Goal: Task Accomplishment & Management: Manage account settings

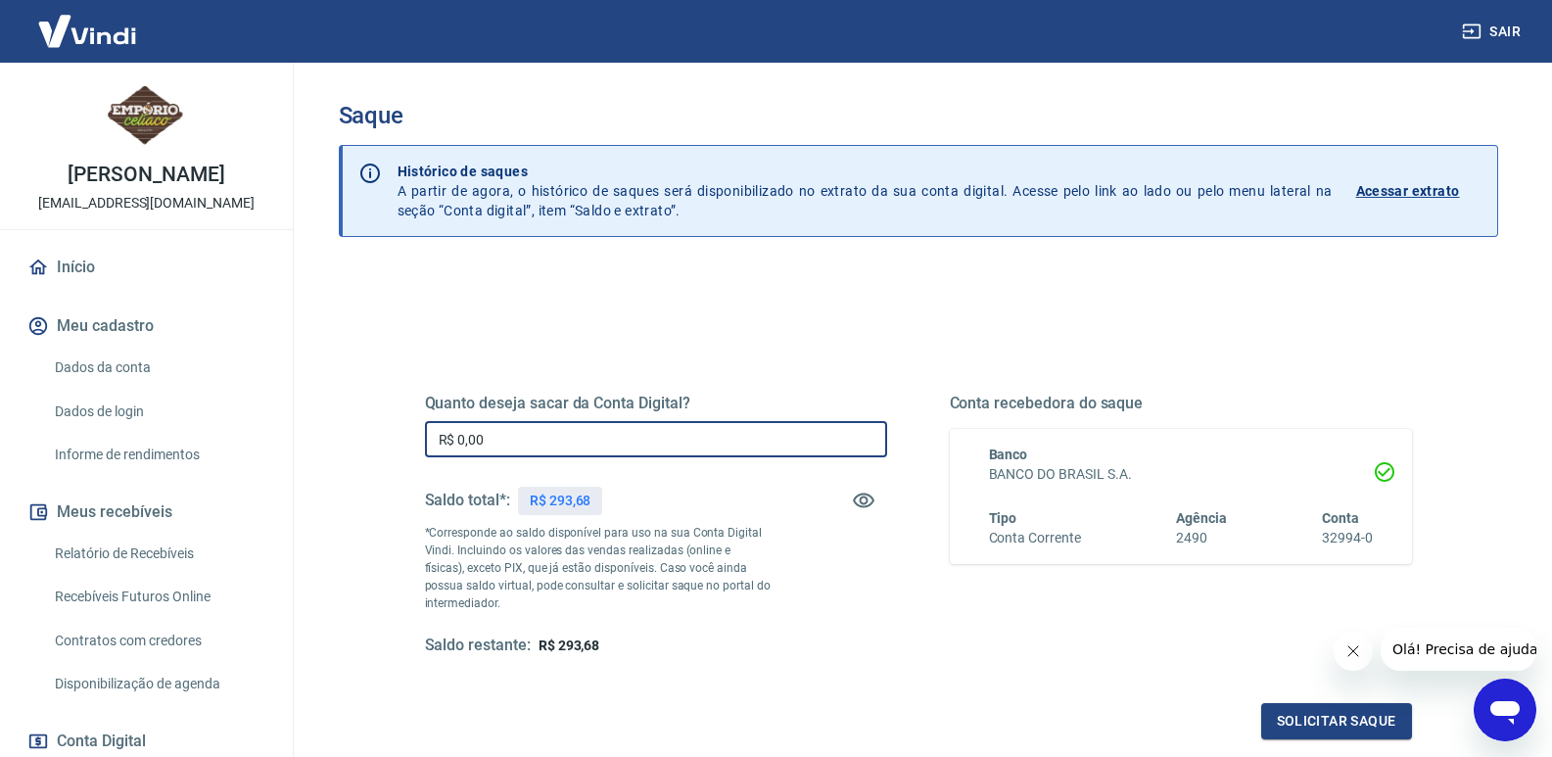
drag, startPoint x: 488, startPoint y: 436, endPoint x: 460, endPoint y: 438, distance: 27.5
click at [458, 438] on input "R$ 0,00" at bounding box center [656, 439] width 462 height 36
type input "R$ 293,68"
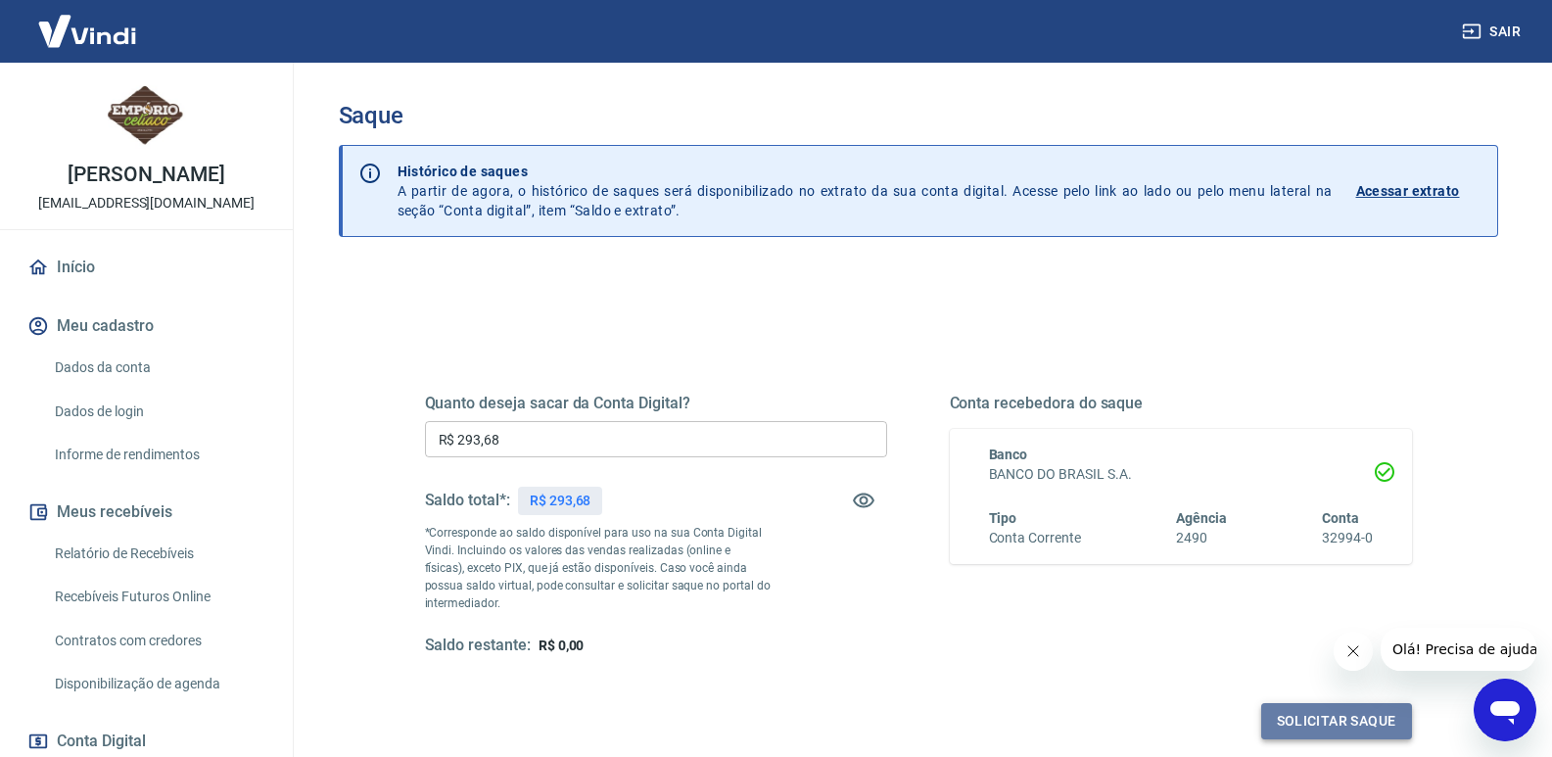
click at [1295, 718] on button "Solicitar saque" at bounding box center [1336, 721] width 151 height 36
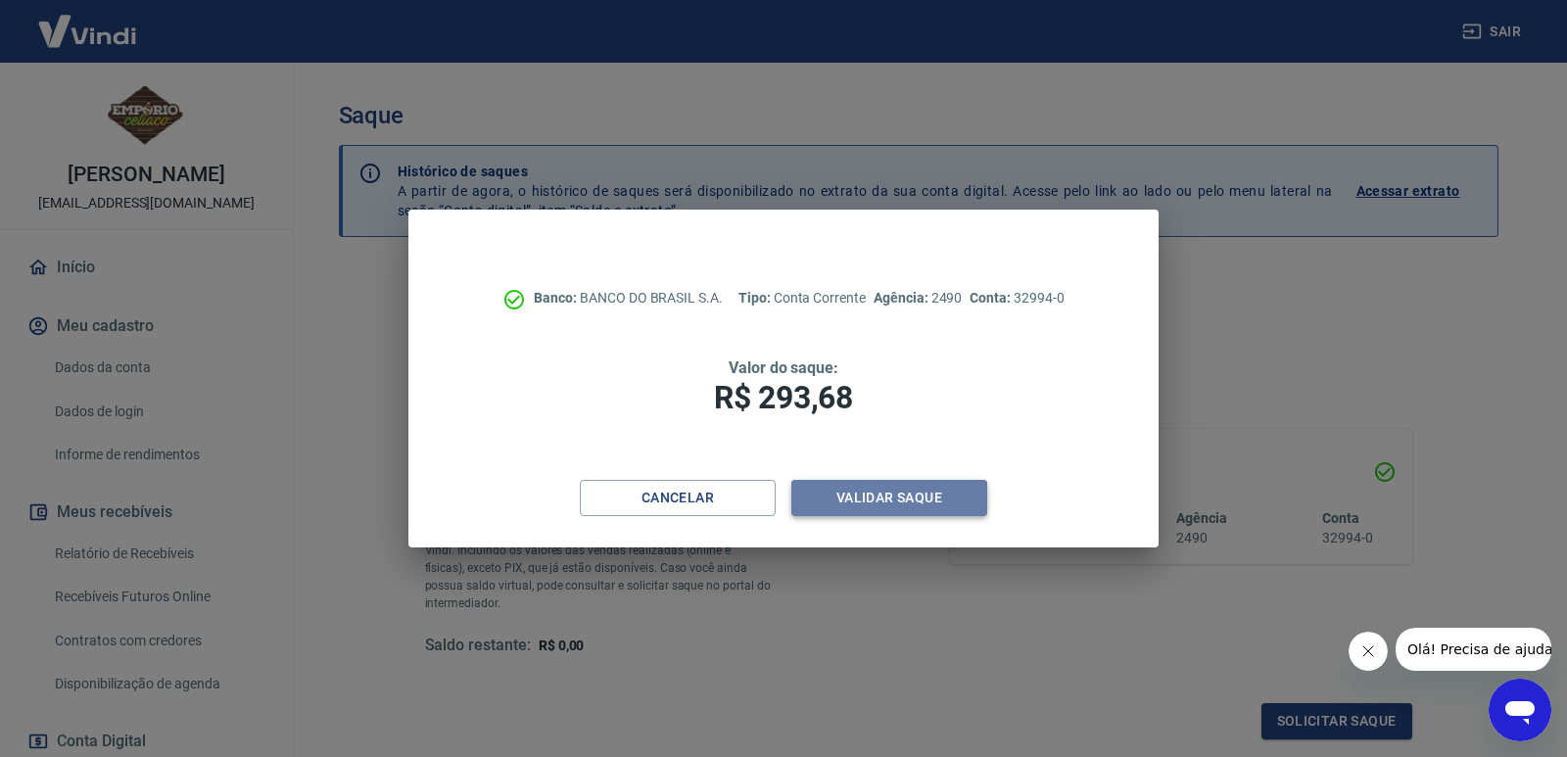
click at [907, 501] on button "Validar saque" at bounding box center [889, 498] width 196 height 36
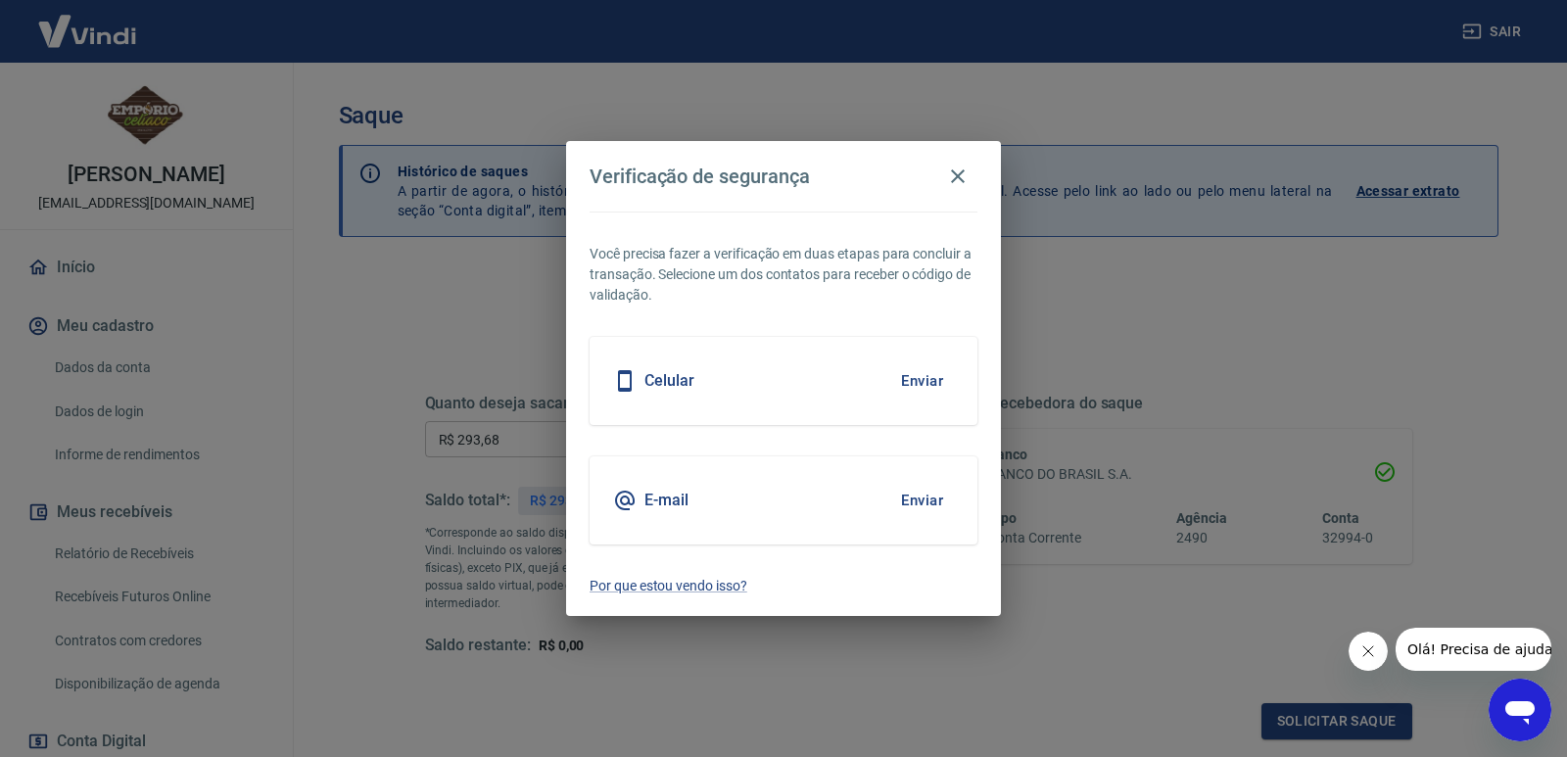
click at [915, 379] on button "Enviar" at bounding box center [922, 380] width 64 height 41
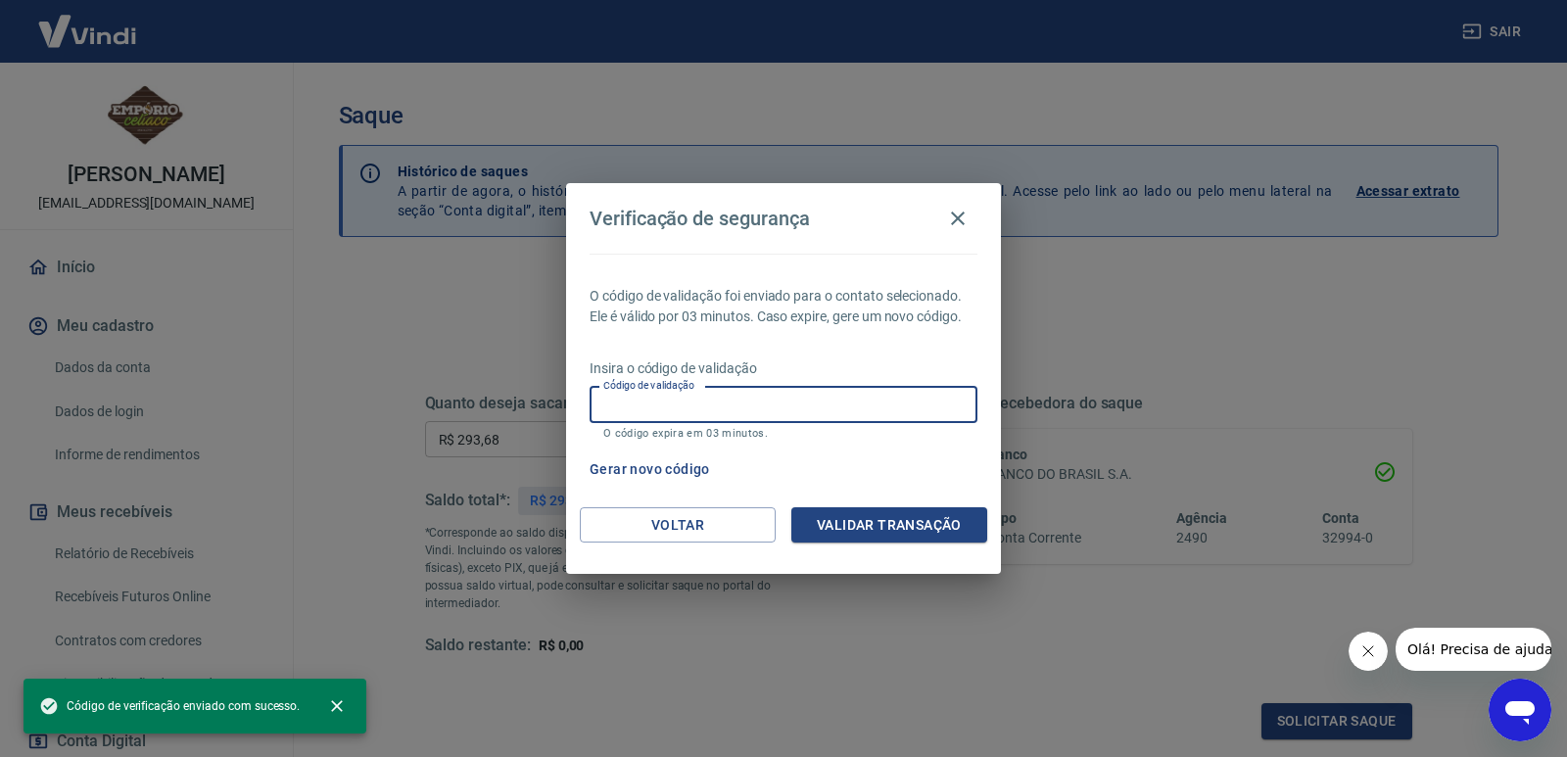
click at [676, 403] on input "Código de validação" at bounding box center [784, 405] width 388 height 36
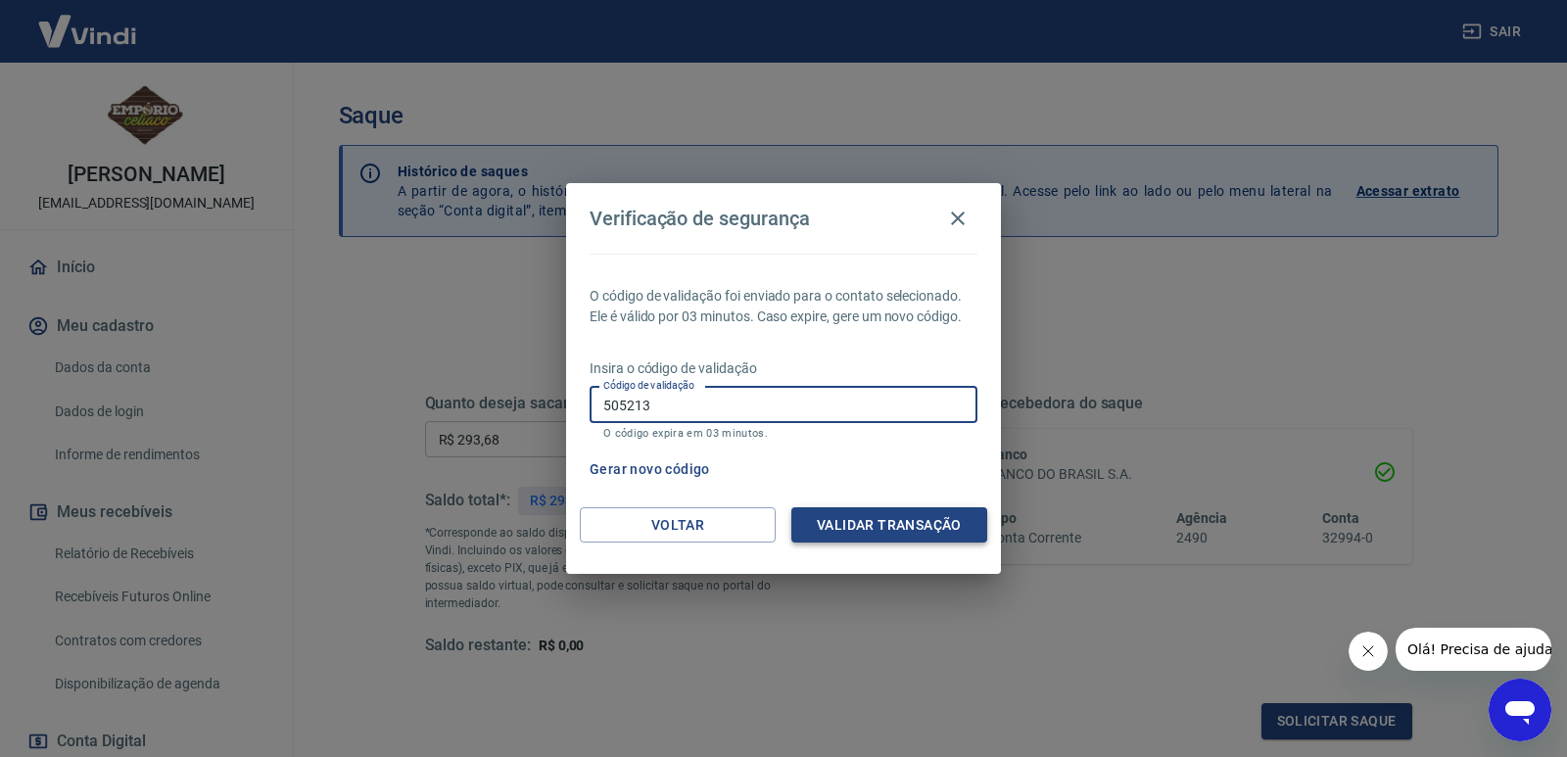
type input "505213"
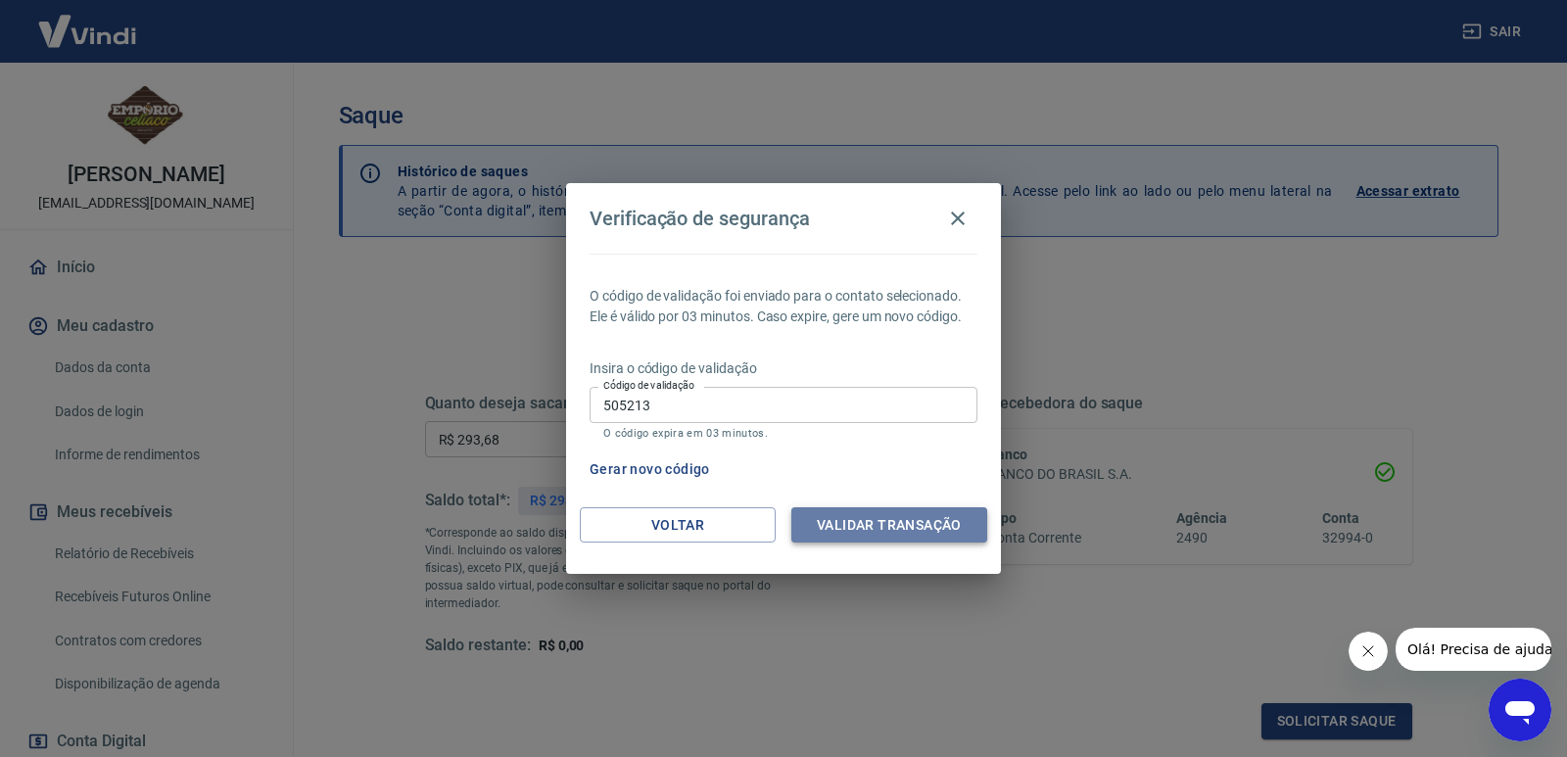
click at [888, 529] on button "Validar transação" at bounding box center [889, 525] width 196 height 36
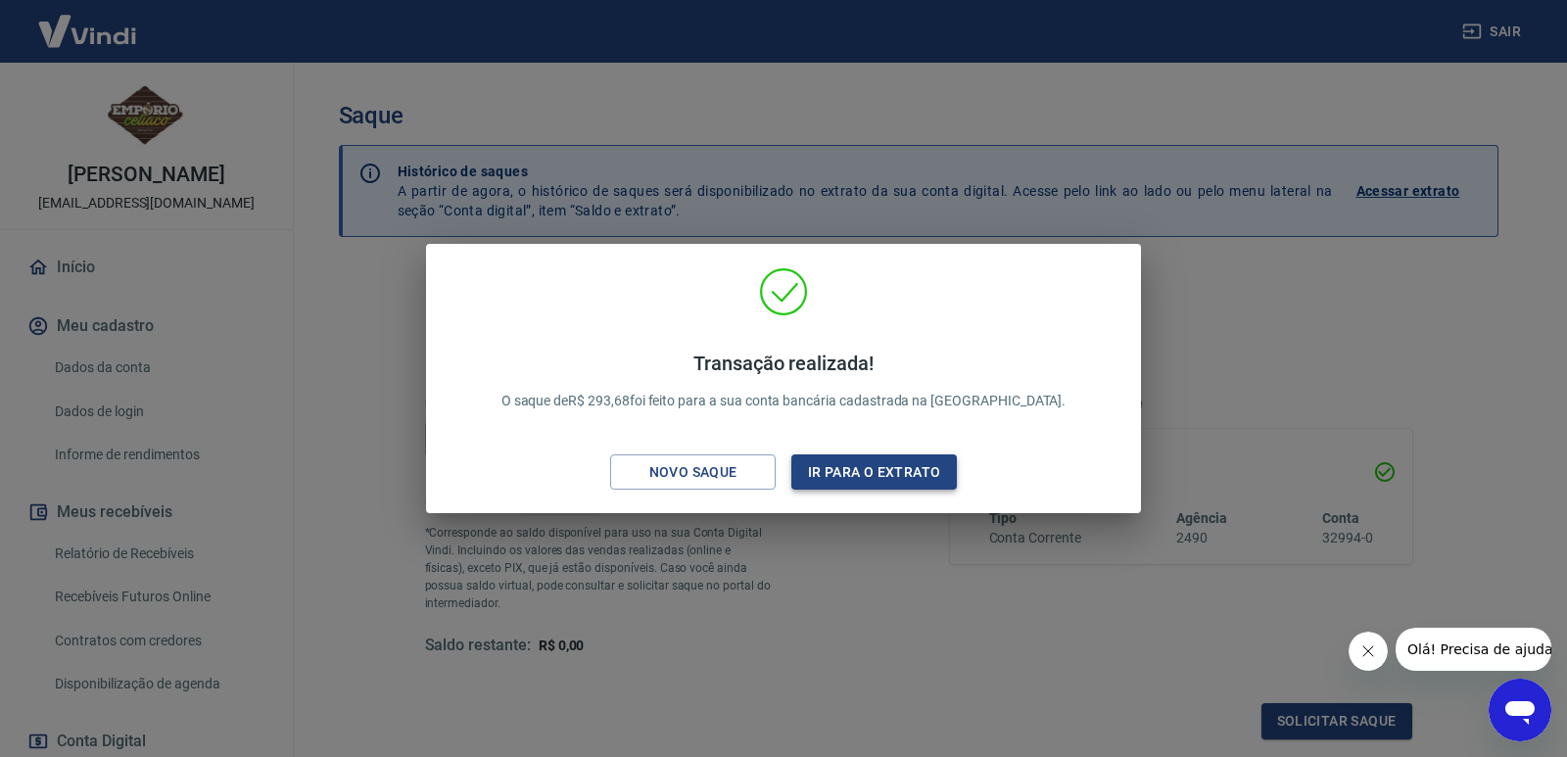
click at [852, 474] on button "Ir para o extrato" at bounding box center [874, 472] width 166 height 36
